Goal: Task Accomplishment & Management: Manage account settings

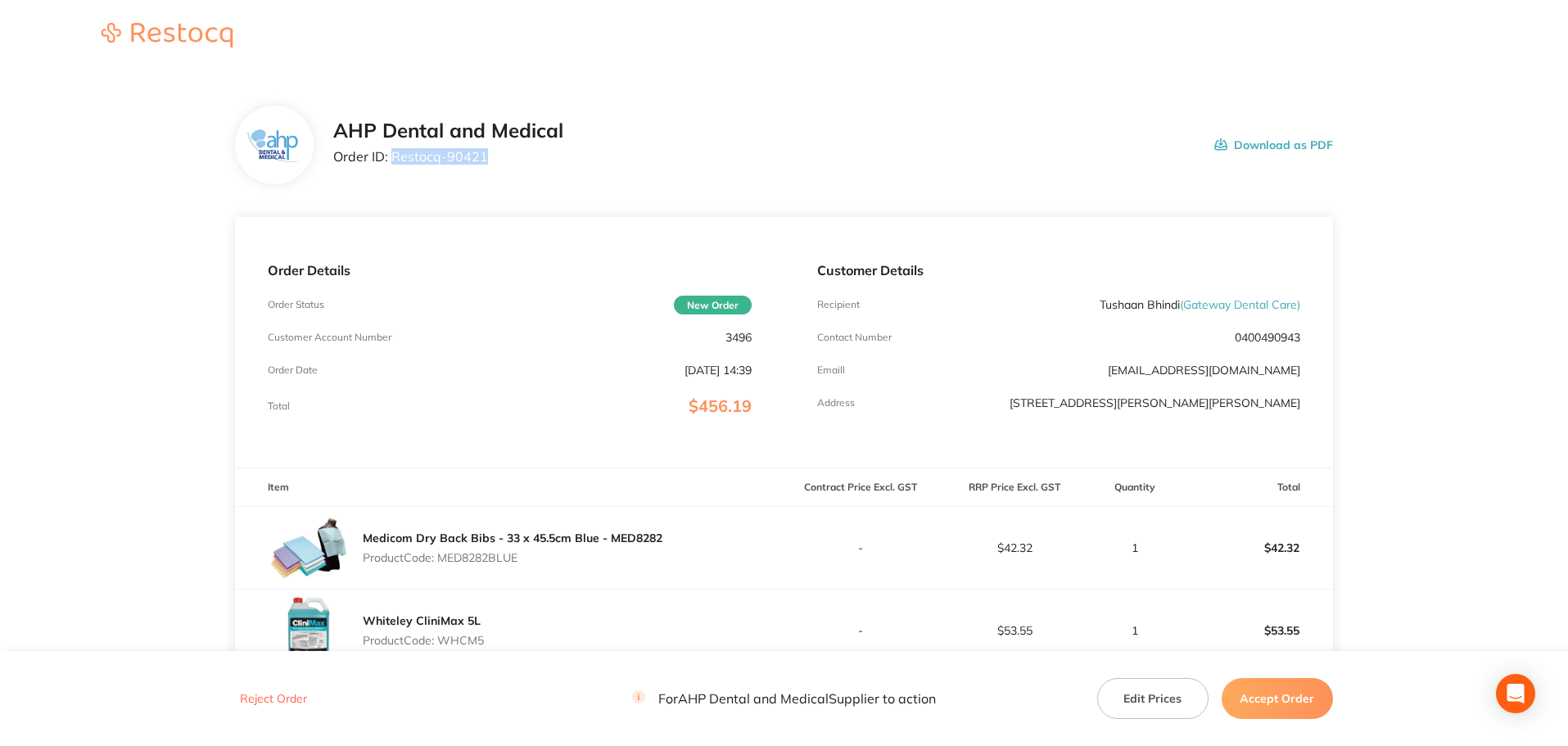
drag, startPoint x: 437, startPoint y: 159, endPoint x: 392, endPoint y: 156, distance: 45.1
click at [392, 156] on p "Order ID: Restocq- 90421" at bounding box center [448, 157] width 230 height 15
copy p "Restocq- 90421"
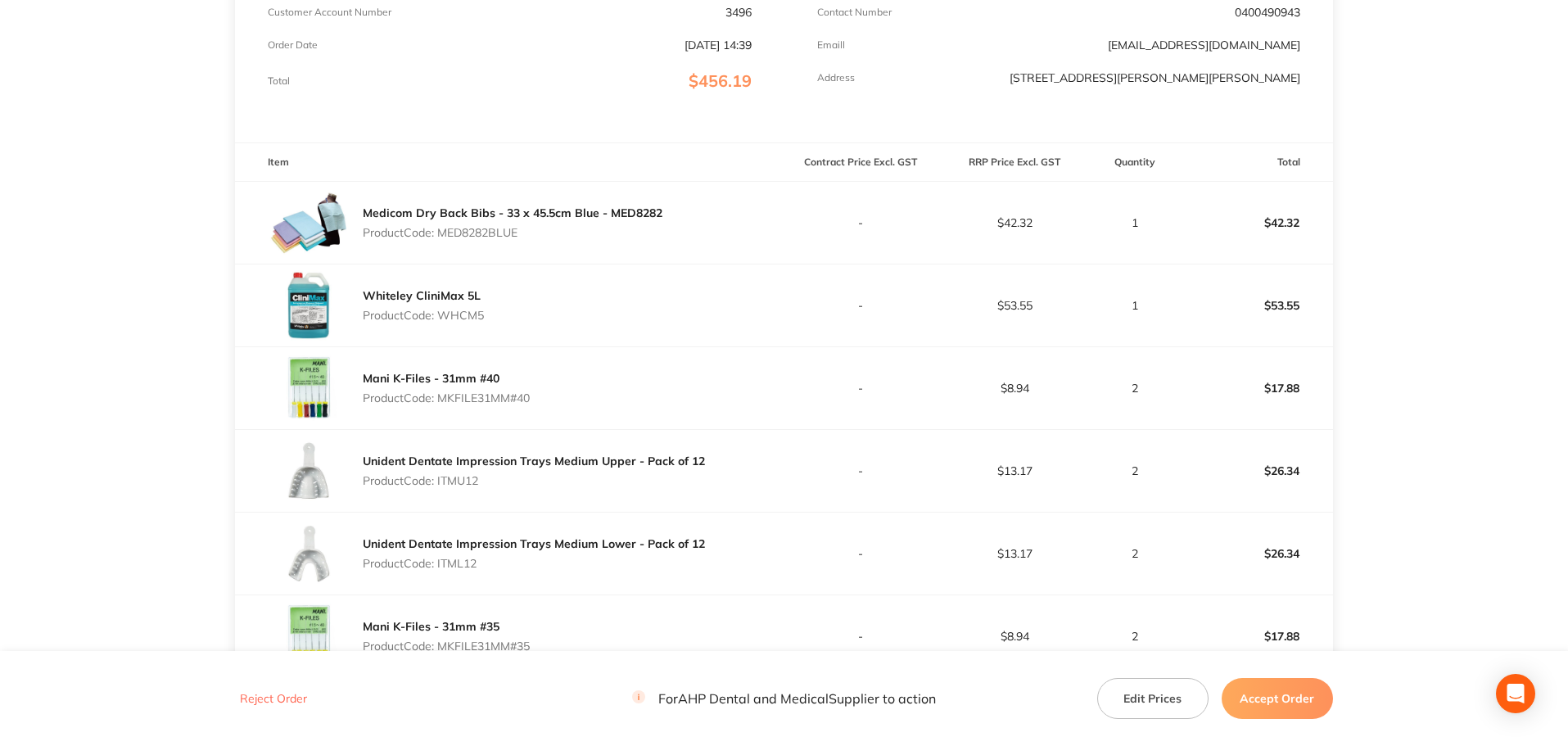
scroll to position [328, 0]
drag, startPoint x: 517, startPoint y: 234, endPoint x: 442, endPoint y: 230, distance: 75.1
click at [442, 230] on p "Product Code: MED8282BLUE" at bounding box center [512, 230] width 299 height 13
copy p "MED8282BLUE"
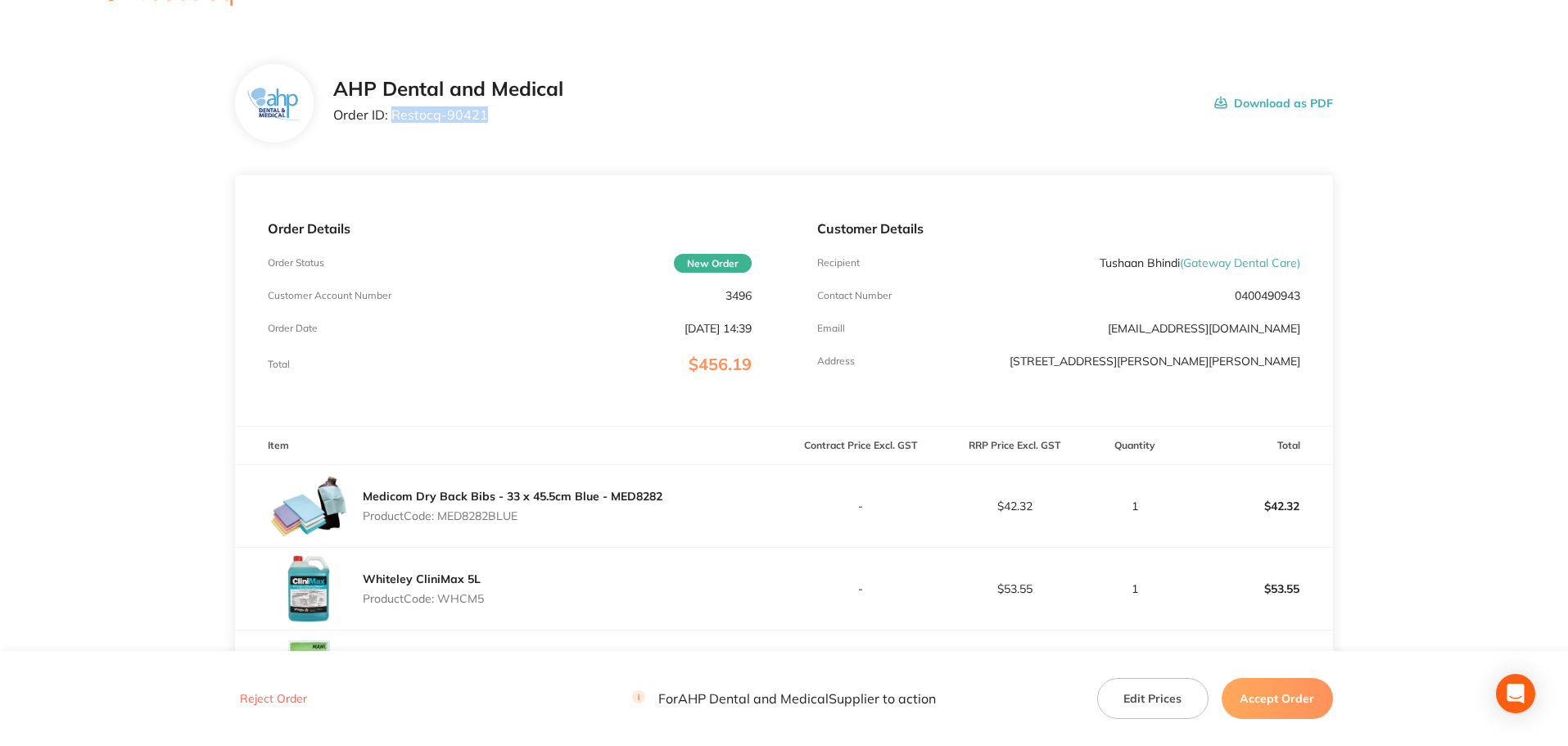
scroll to position [0, 0]
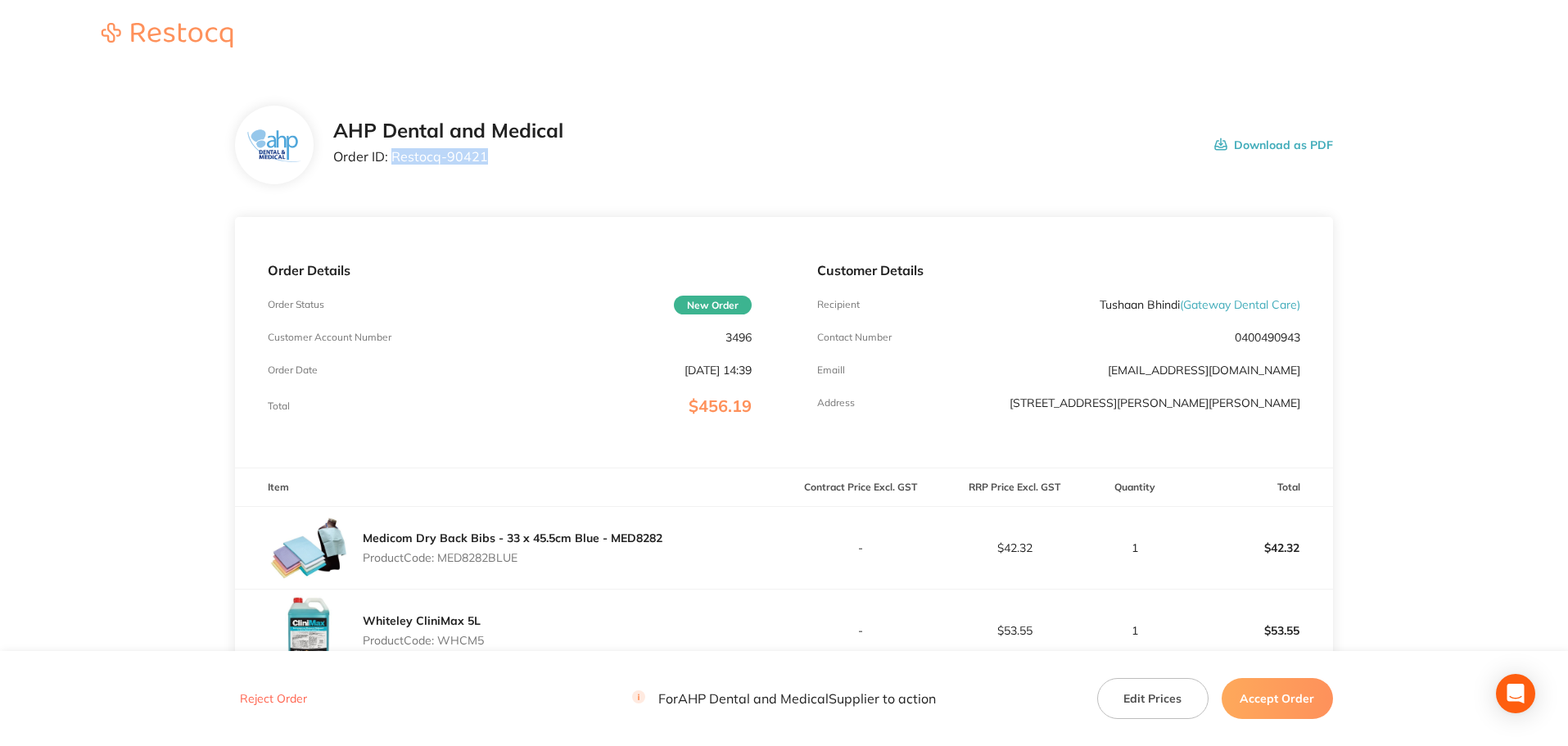
drag, startPoint x: 491, startPoint y: 160, endPoint x: 390, endPoint y: 153, distance: 101.2
click at [390, 153] on p "Order ID: Restocq- 90421" at bounding box center [448, 157] width 230 height 15
copy p "Restocq- 90421"
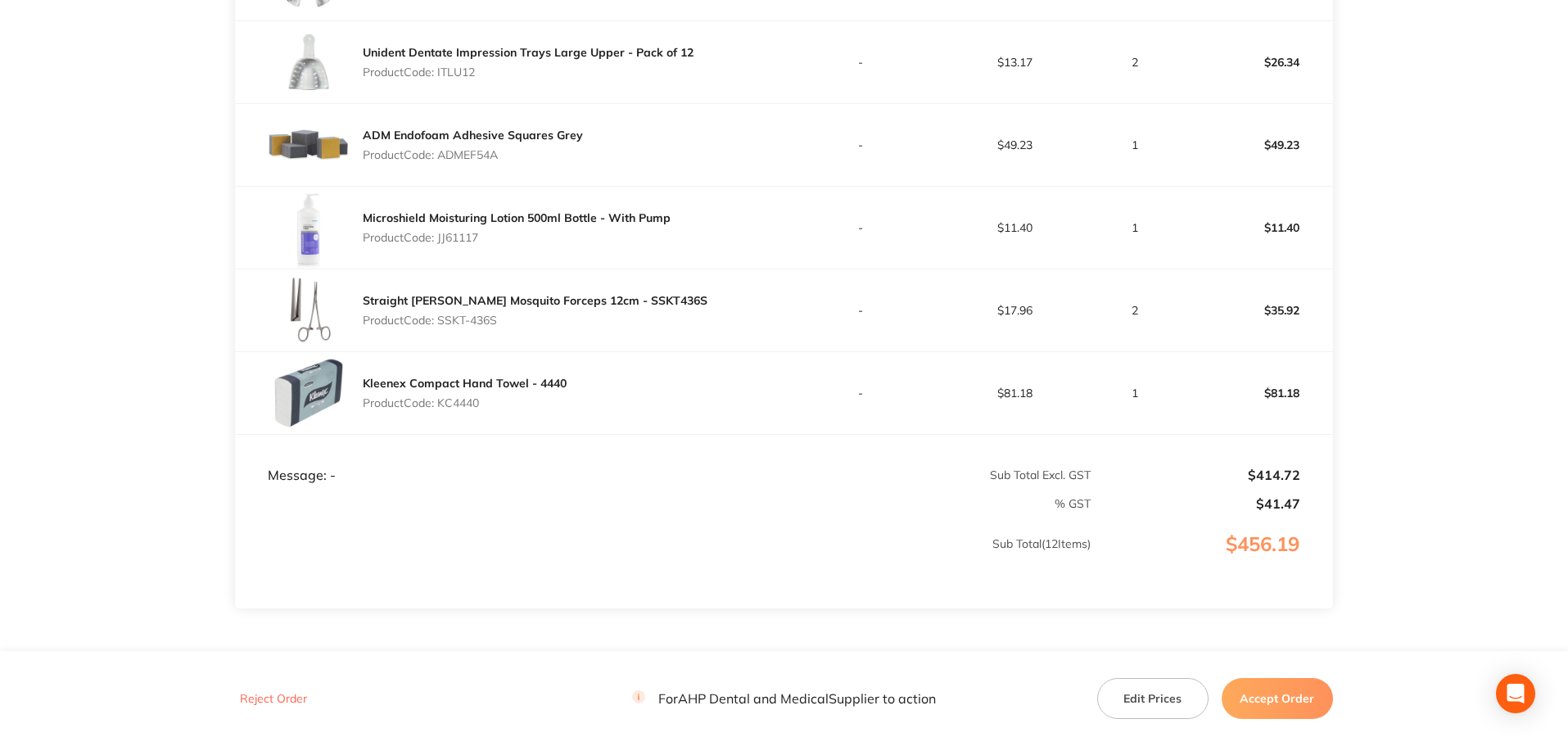
scroll to position [1147, 0]
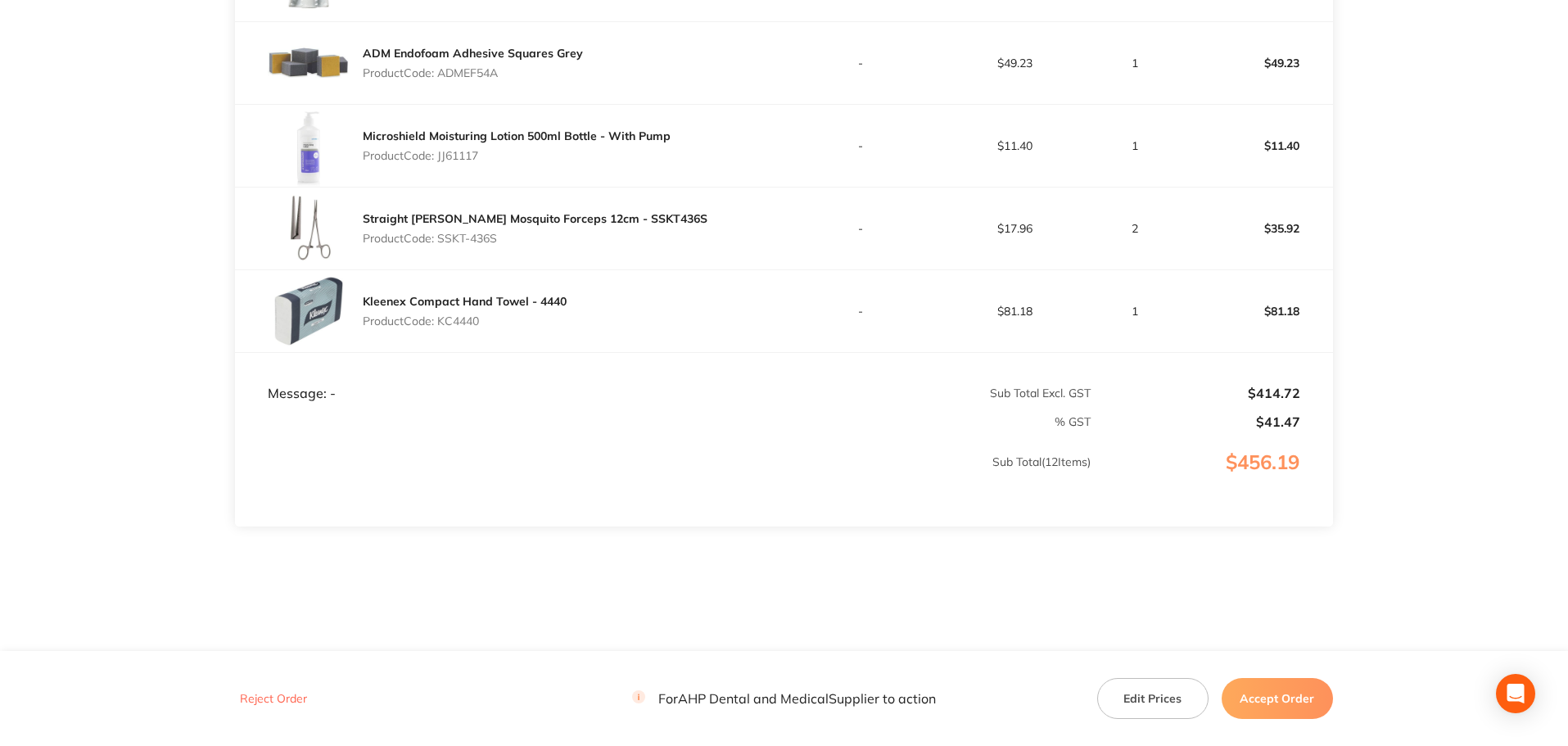
click at [1254, 693] on button "Accept Order" at bounding box center [1277, 698] width 111 height 41
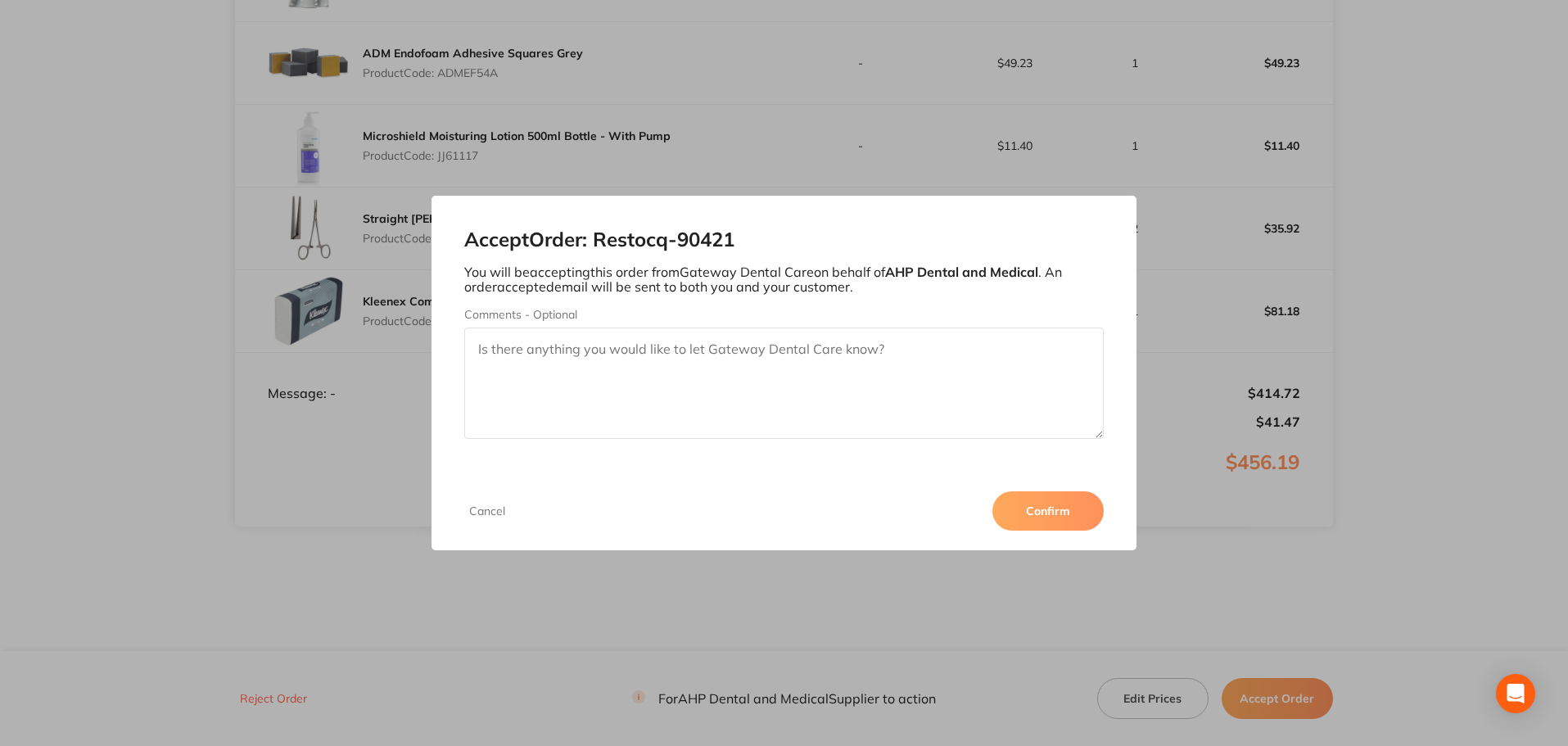
click at [725, 372] on textarea "Comments - Optional" at bounding box center [784, 383] width 640 height 111
click at [928, 349] on textarea "Hi Bianca. Thank you for your order. We have also added 20 x boxes" at bounding box center [784, 383] width 640 height 111
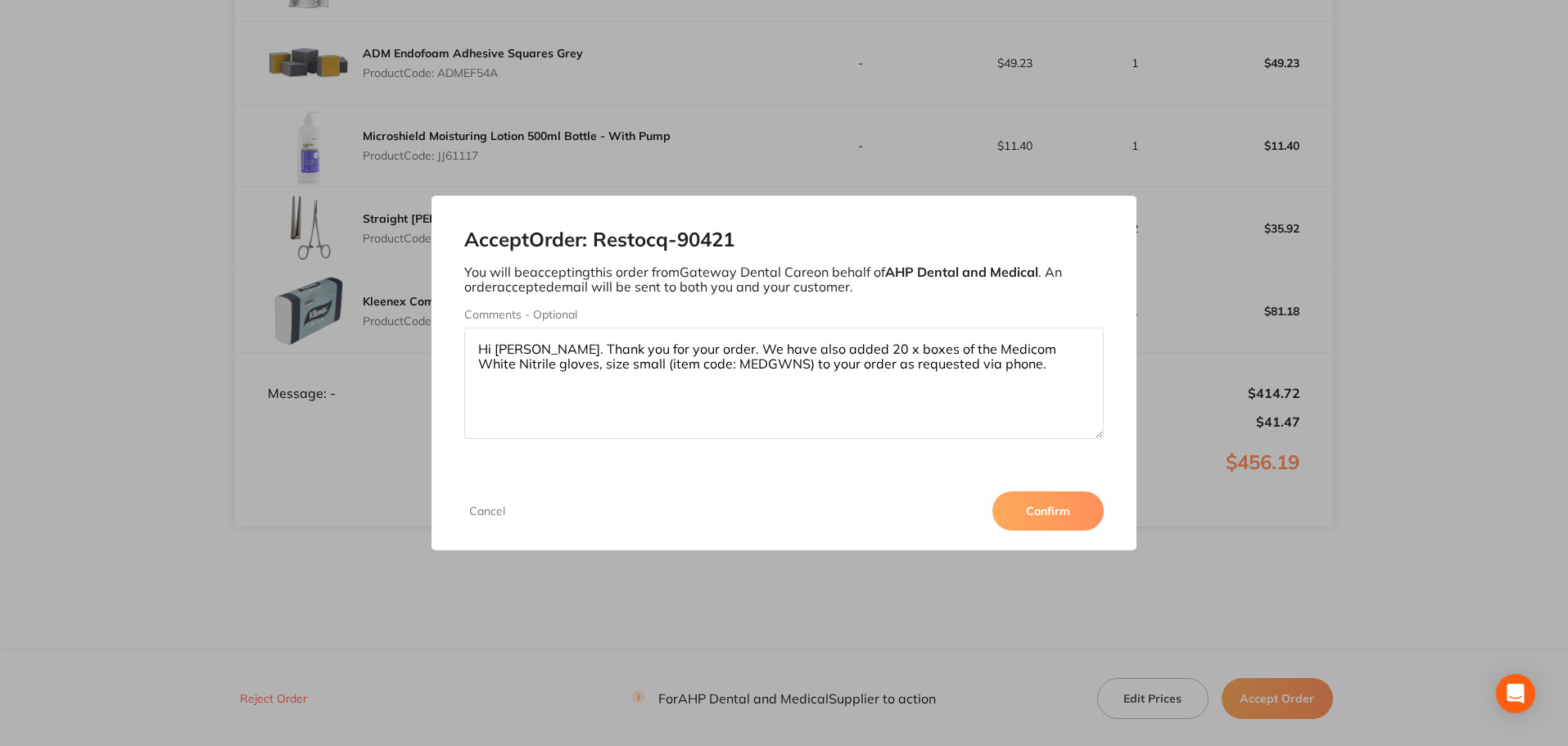
type textarea "Hi Bianca. Thank you for your order. We have also added 20 x boxes of the Medic…"
click at [1052, 518] on button "Confirm" at bounding box center [1048, 511] width 111 height 40
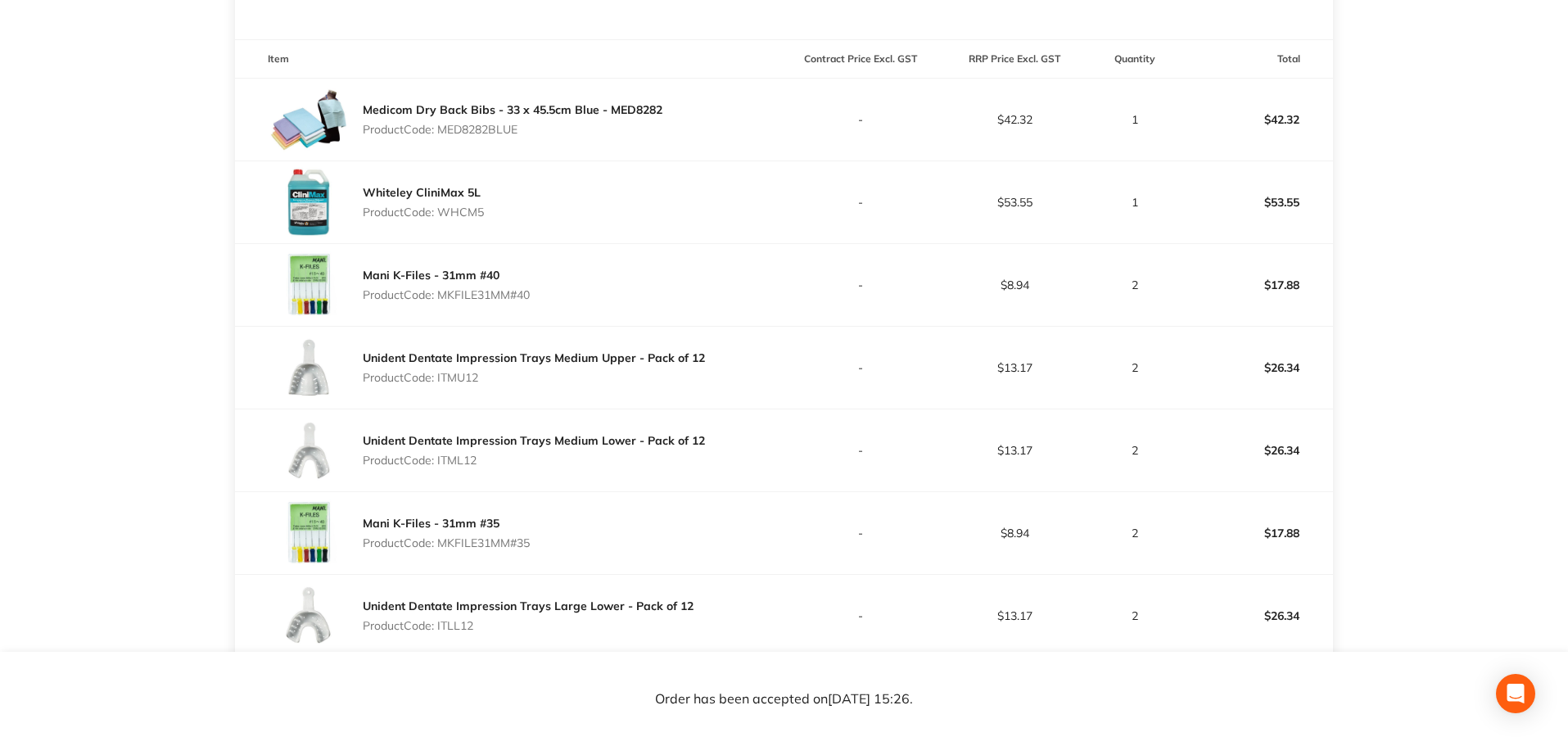
scroll to position [492, 0]
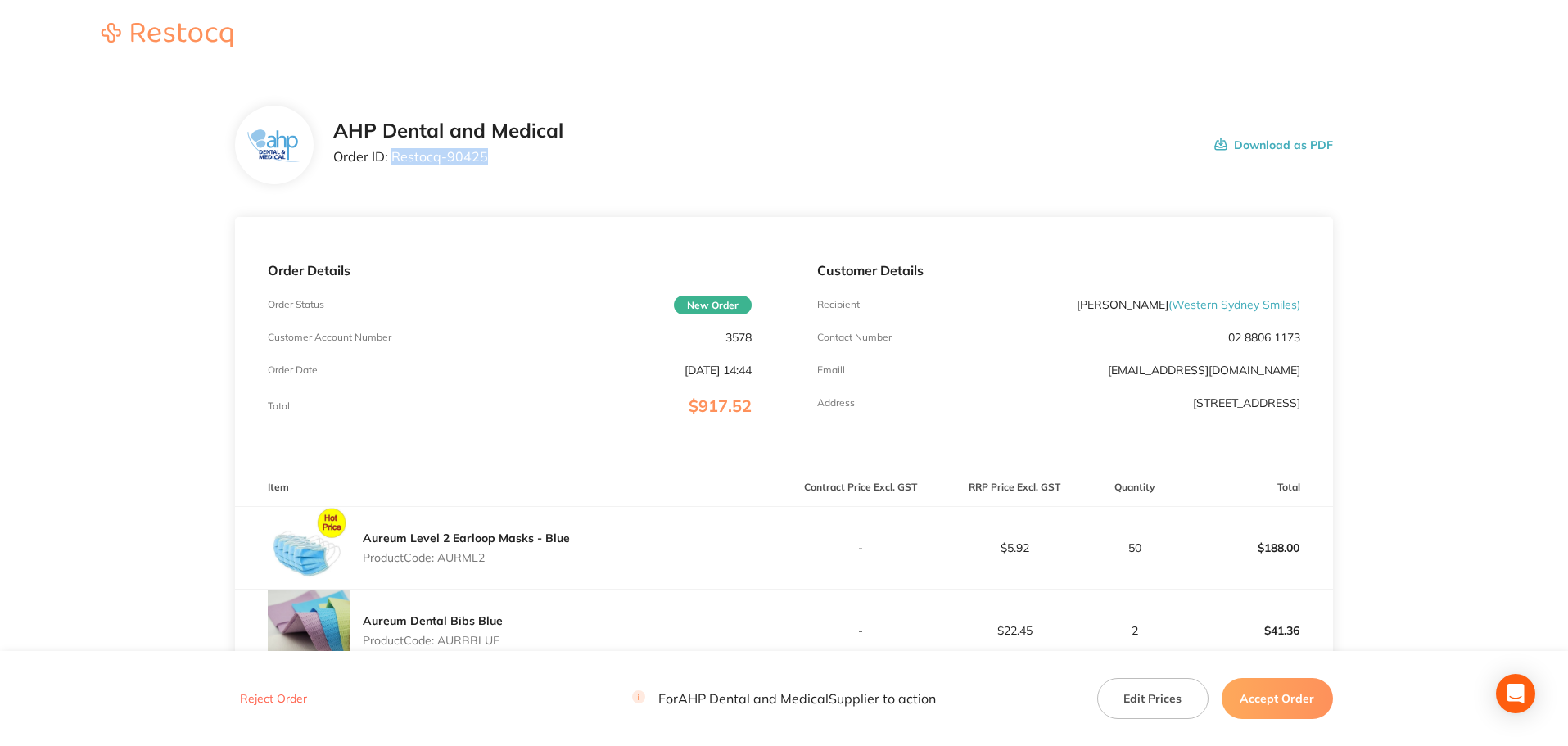
drag, startPoint x: 504, startPoint y: 169, endPoint x: 393, endPoint y: 167, distance: 111.0
click at [393, 167] on div "AHP Dental and Medical Order ID: Restocq- 90425" at bounding box center [448, 145] width 230 height 51
copy p "Restocq- 90425"
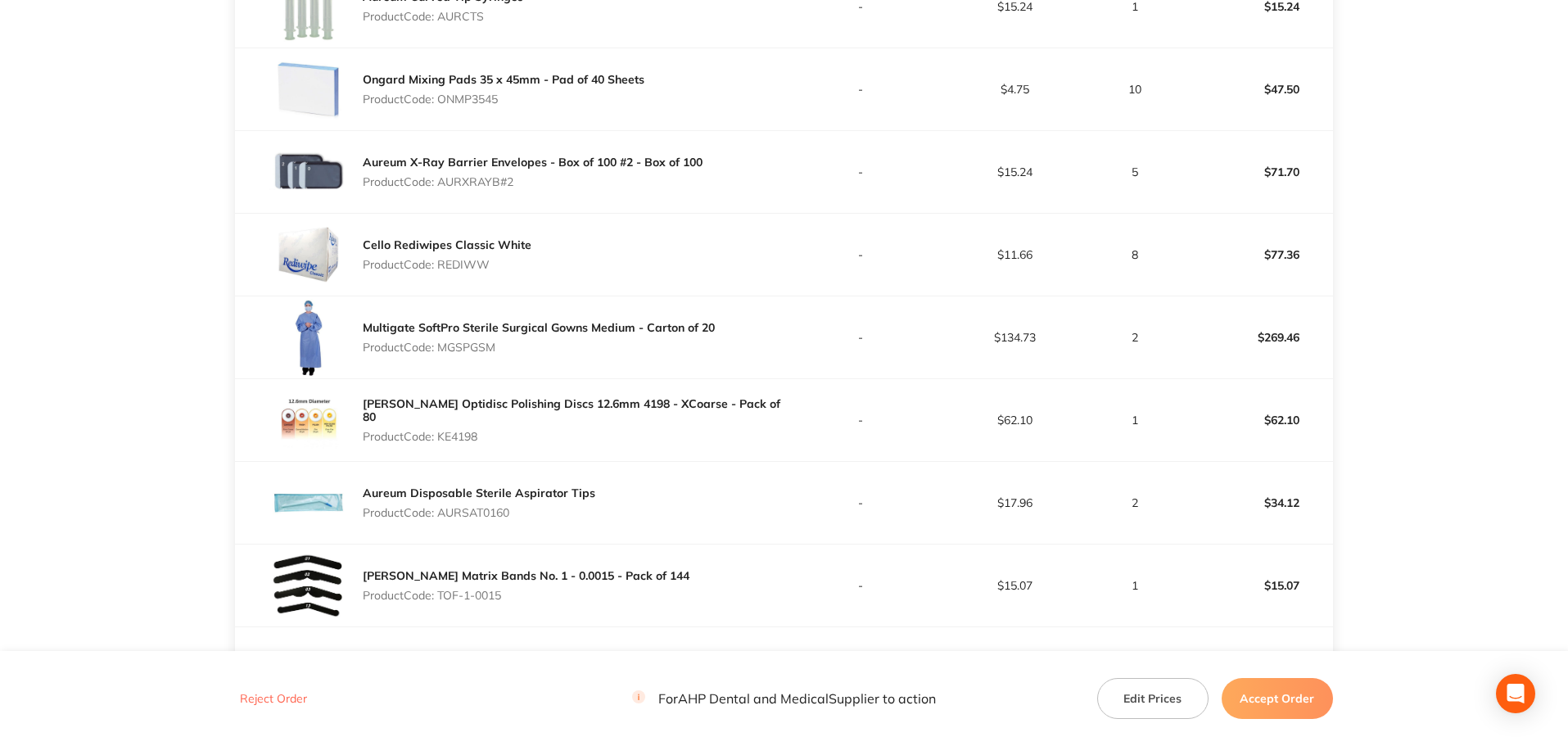
scroll to position [819, 0]
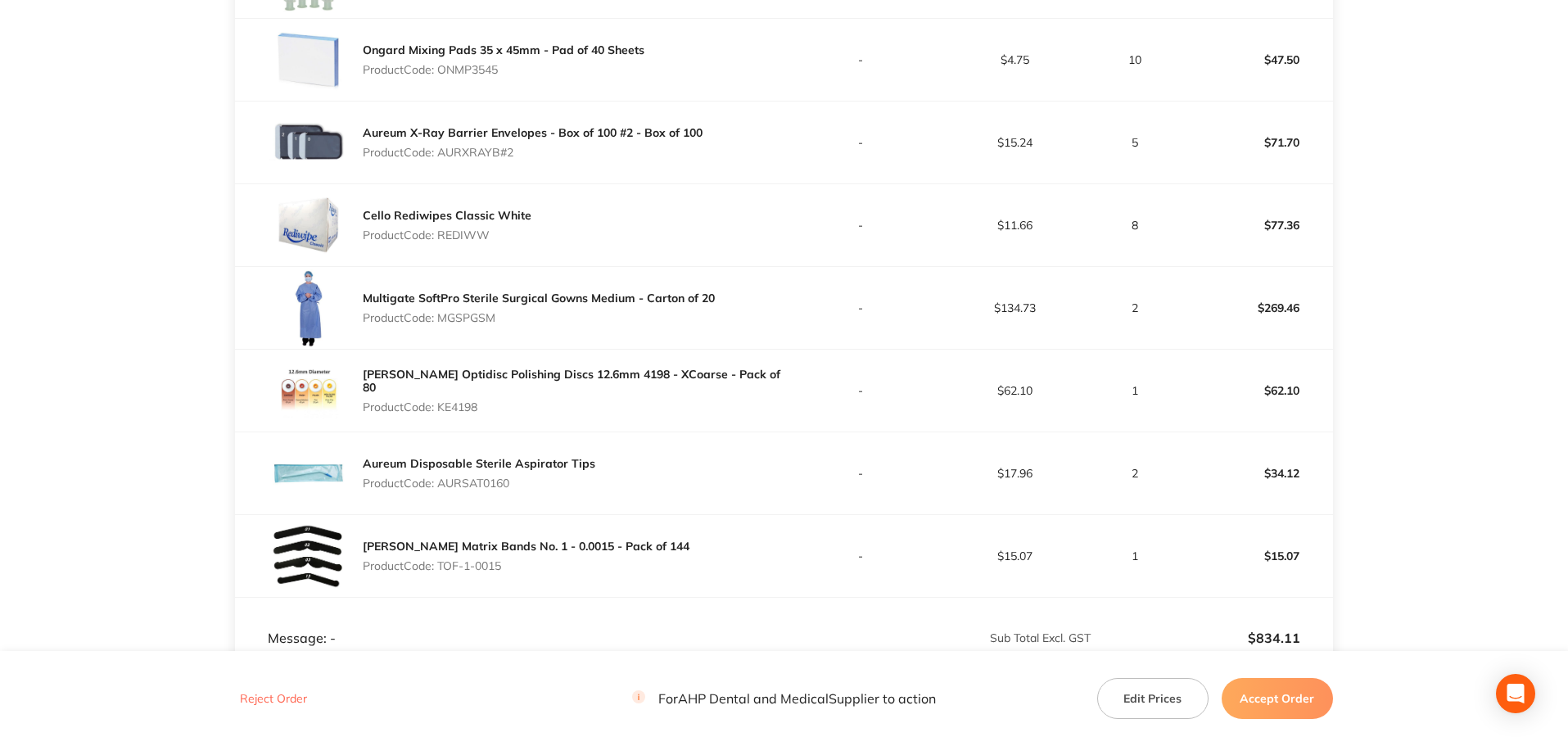
drag, startPoint x: 494, startPoint y: 244, endPoint x: 442, endPoint y: 236, distance: 52.6
click at [442, 236] on div "Cello Rediwipes Classic White Product Code: REDIWW" at bounding box center [447, 226] width 168 height 46
copy p "REDIWW"
drag, startPoint x: 503, startPoint y: 318, endPoint x: 441, endPoint y: 314, distance: 62.1
click at [441, 314] on p "Product Code: MGSPGSM" at bounding box center [539, 318] width 352 height 13
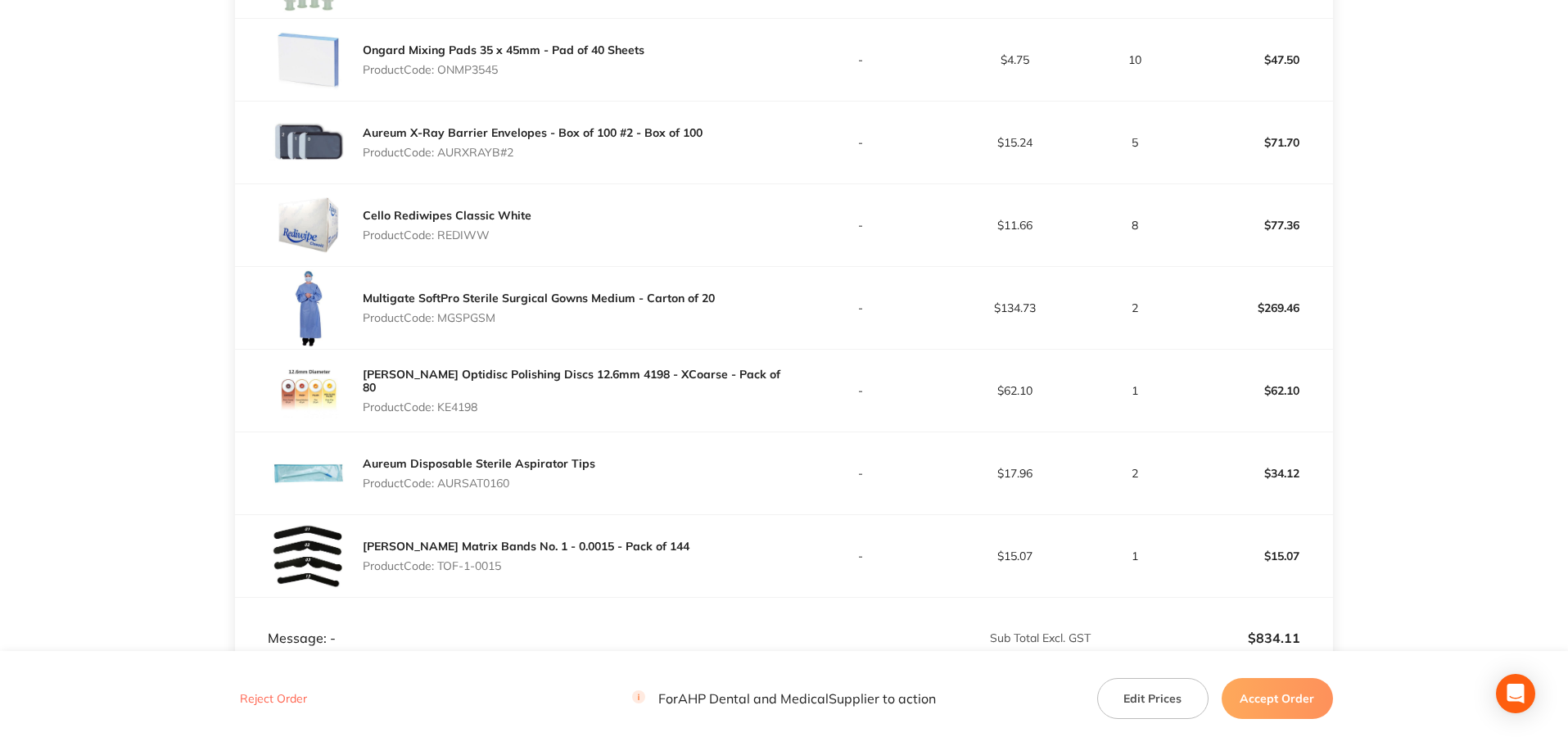
copy p "MGSPGSM"
drag, startPoint x: 497, startPoint y: 400, endPoint x: 440, endPoint y: 399, distance: 57.0
click at [440, 401] on p "Product Code: KE4198" at bounding box center [573, 407] width 421 height 13
copy p "KE4198"
drag, startPoint x: 530, startPoint y: 484, endPoint x: 441, endPoint y: 482, distance: 89.0
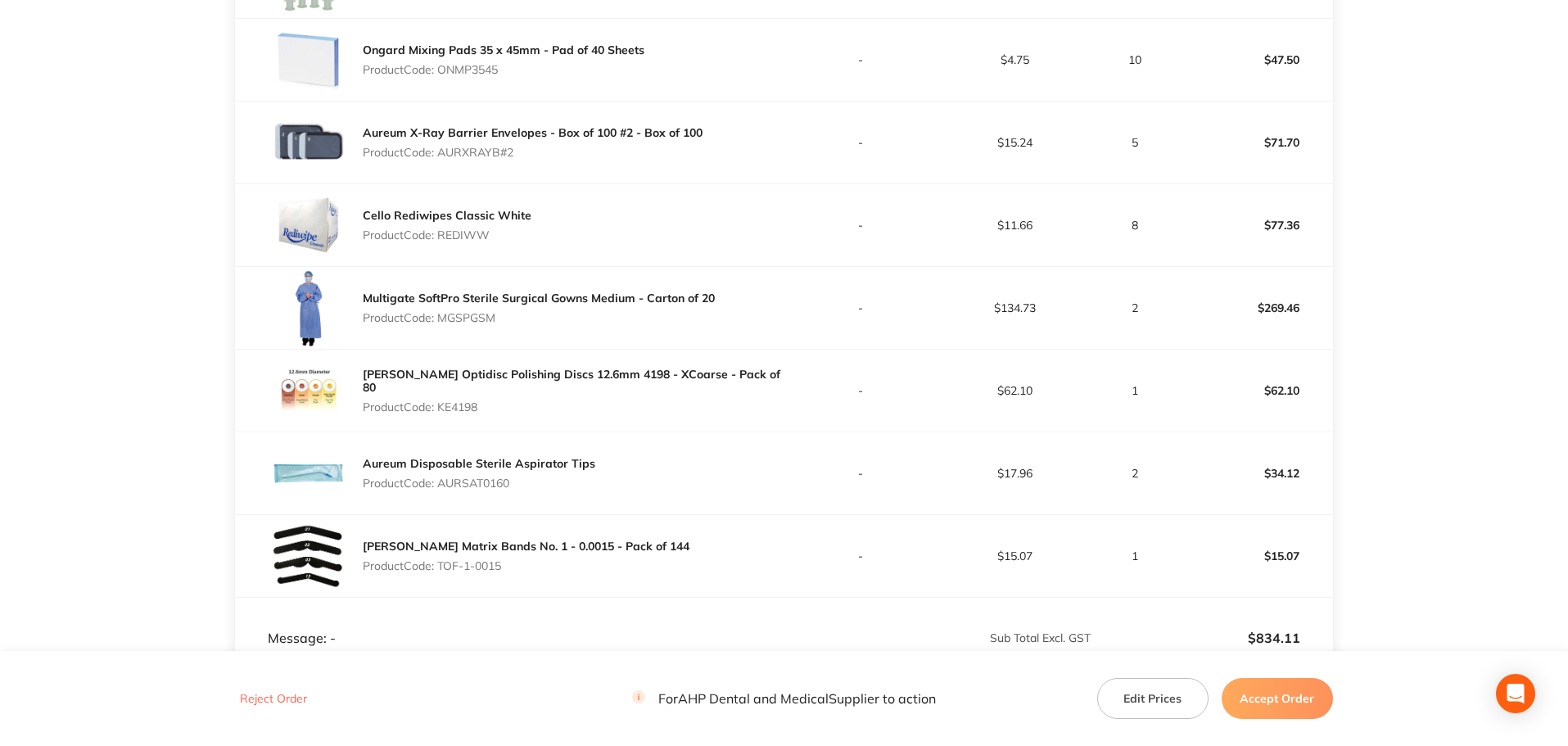
click at [441, 482] on p "Product Code: AURSAT0160" at bounding box center [479, 484] width 233 height 13
copy p "AURSAT0160"
drag, startPoint x: 484, startPoint y: 568, endPoint x: 441, endPoint y: 565, distance: 43.1
click at [441, 565] on div "[PERSON_NAME] Matrix Bands No. 1 - 0.0015 - Pack of 144 Product Code: TOF-1-0015" at bounding box center [526, 556] width 327 height 46
copy p "TOF-1-0015"
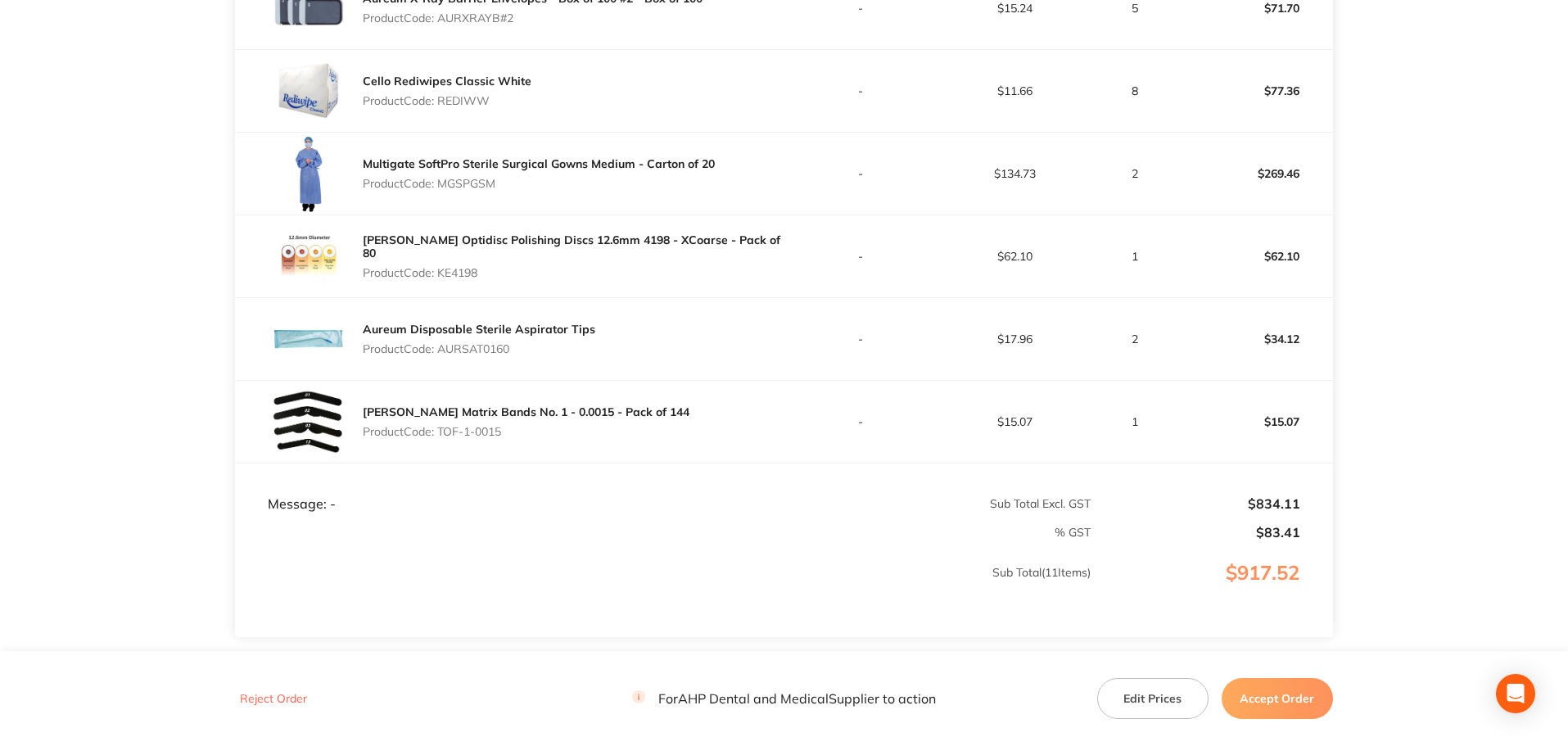
scroll to position [983, 0]
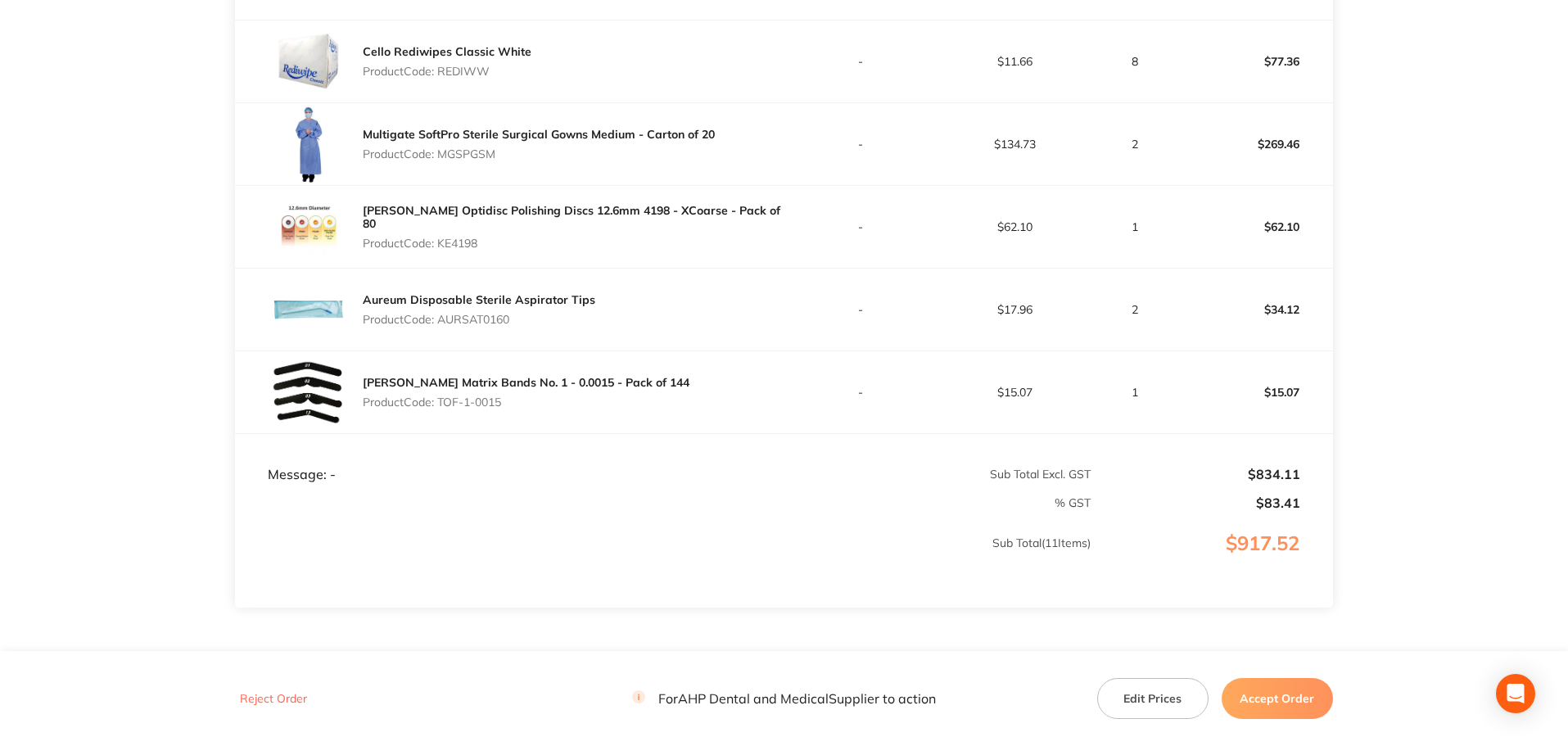
click at [1238, 697] on button "Accept Order" at bounding box center [1277, 698] width 111 height 41
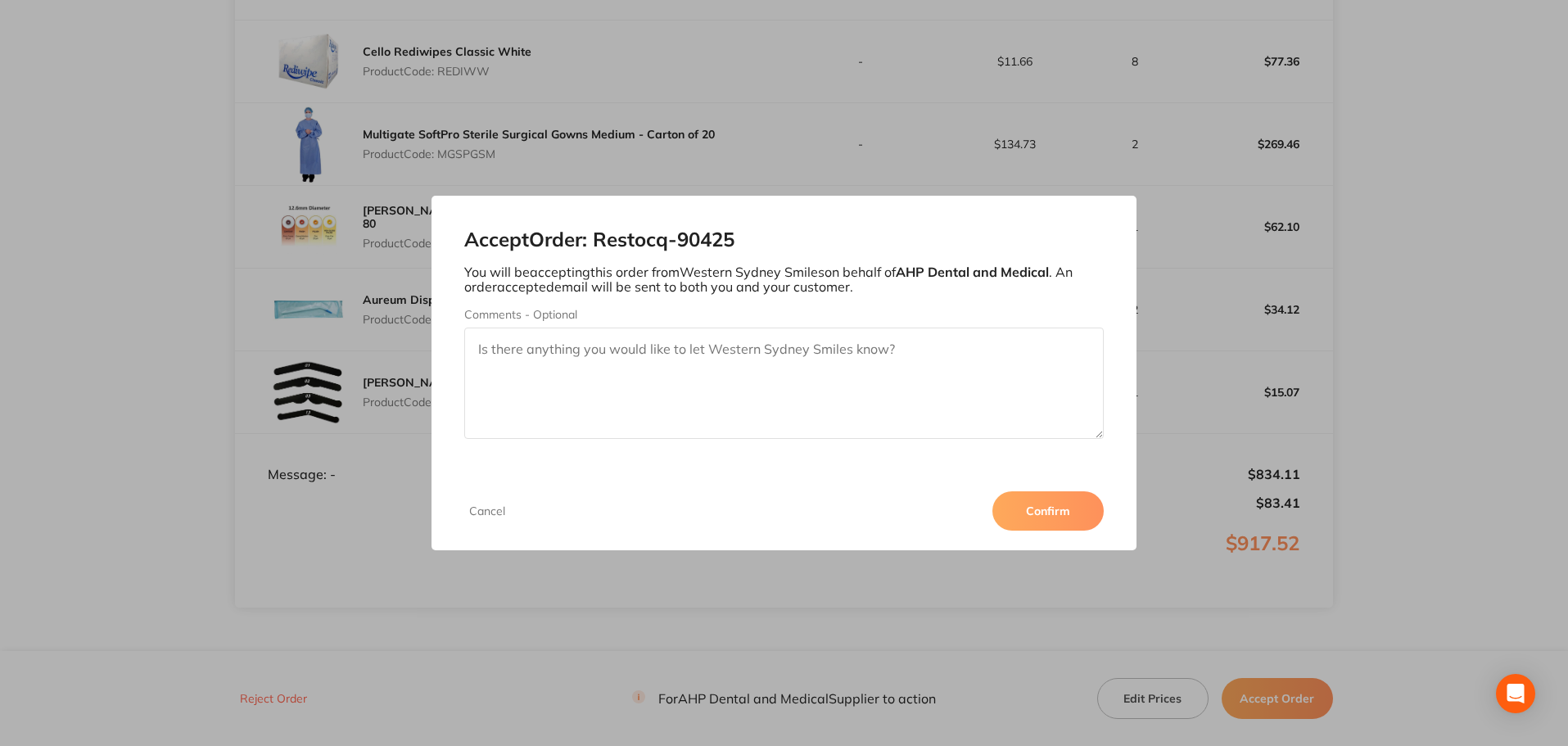
click at [1027, 517] on button "Confirm" at bounding box center [1048, 511] width 111 height 40
